Goal: Information Seeking & Learning: Find specific fact

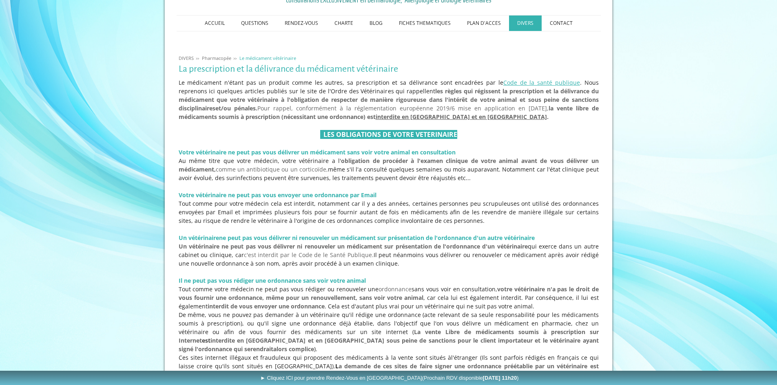
scroll to position [122, 0]
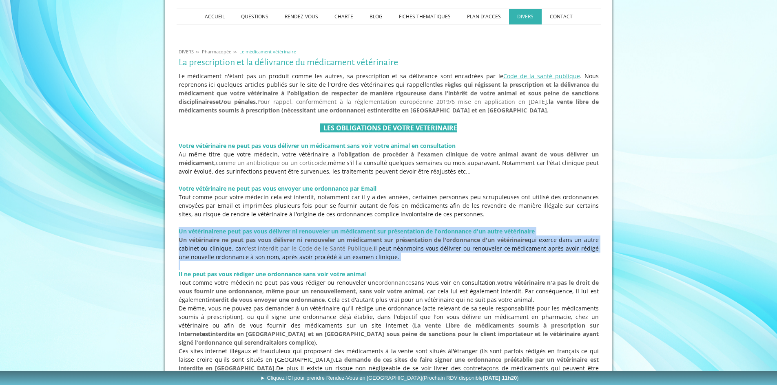
drag, startPoint x: 180, startPoint y: 231, endPoint x: 395, endPoint y: 263, distance: 217.3
click at [392, 263] on div "Le médicament n'étant pas un produit comme les autres, sa prescription et sa dé…" at bounding box center [389, 227] width 424 height 314
click at [405, 265] on p at bounding box center [389, 265] width 420 height 9
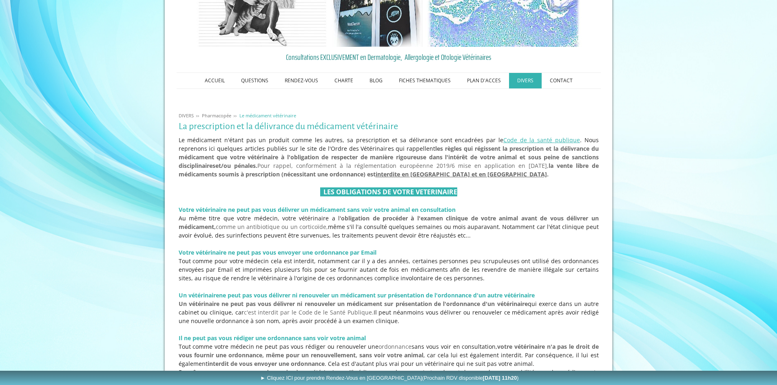
scroll to position [0, 0]
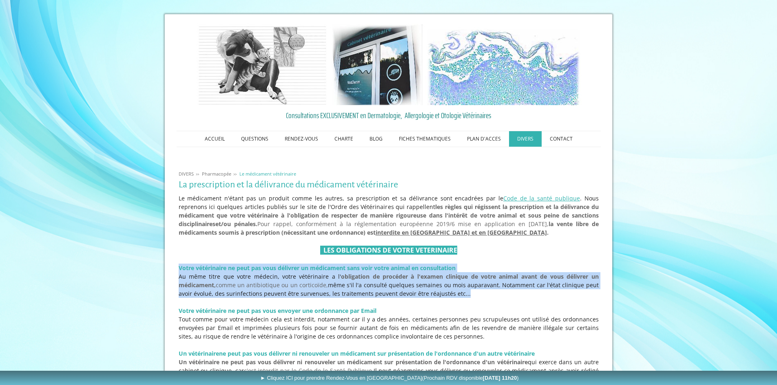
drag, startPoint x: 460, startPoint y: 296, endPoint x: 177, endPoint y: 271, distance: 284.2
click at [177, 271] on div "Le médicament n'étant pas un produit comme les autres, sa prescription et sa dé…" at bounding box center [389, 349] width 424 height 314
copy div "Votre vétérinaire ne peut pas vous délivrer un médicament sans voir votre anima…"
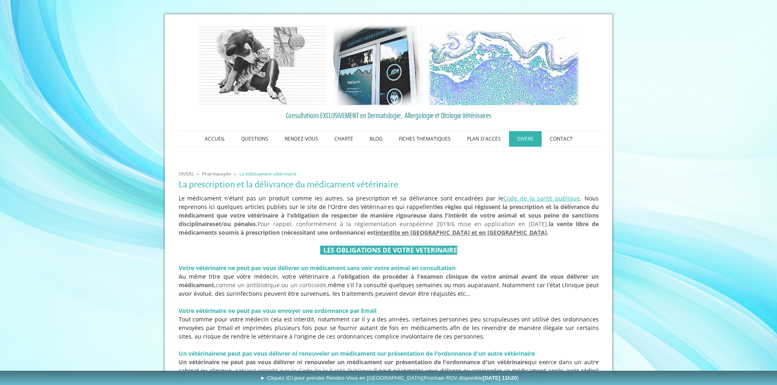
click at [217, 244] on p at bounding box center [389, 241] width 420 height 9
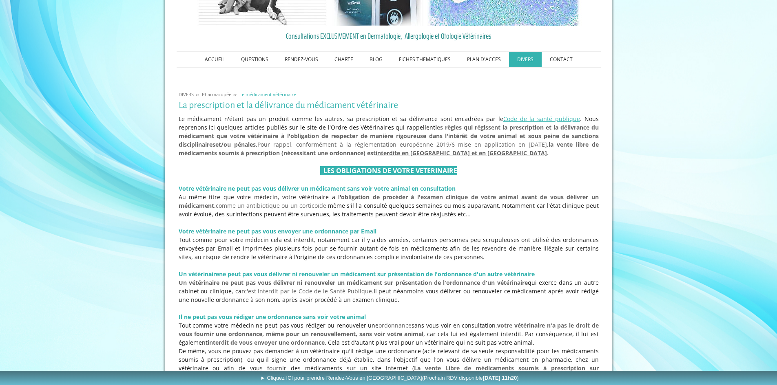
scroll to position [82, 0]
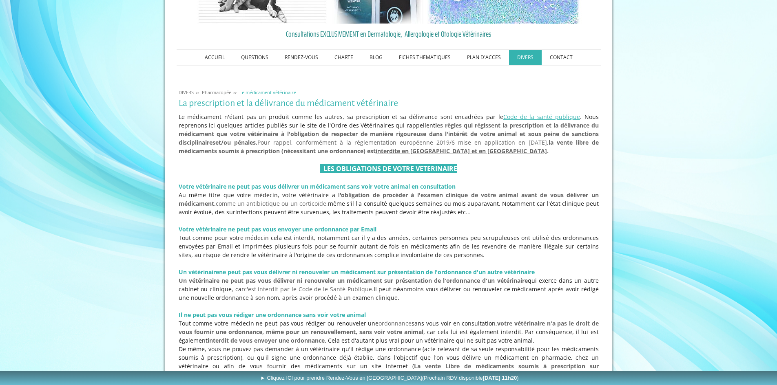
drag, startPoint x: 177, startPoint y: 272, endPoint x: 529, endPoint y: 301, distance: 352.8
click at [529, 301] on div "Le médicament n'étant pas un produit comme les autres, sa prescription et sa dé…" at bounding box center [389, 268] width 424 height 314
copy div "Un vétérinaire ne peut pas vous délivrer ni renouveler un médicament sur présen…"
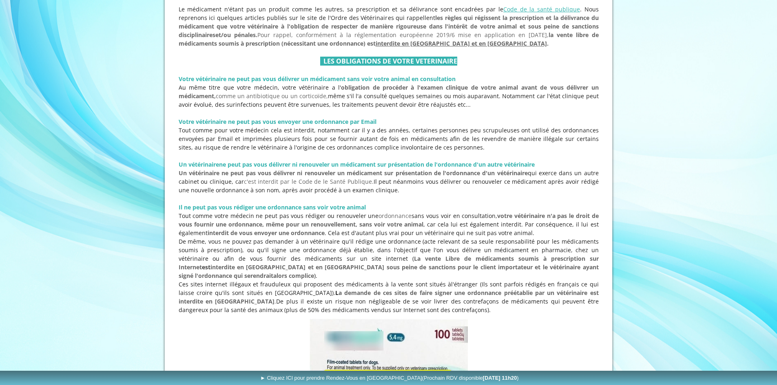
scroll to position [163, 0]
